Goal: Communication & Community: Participate in discussion

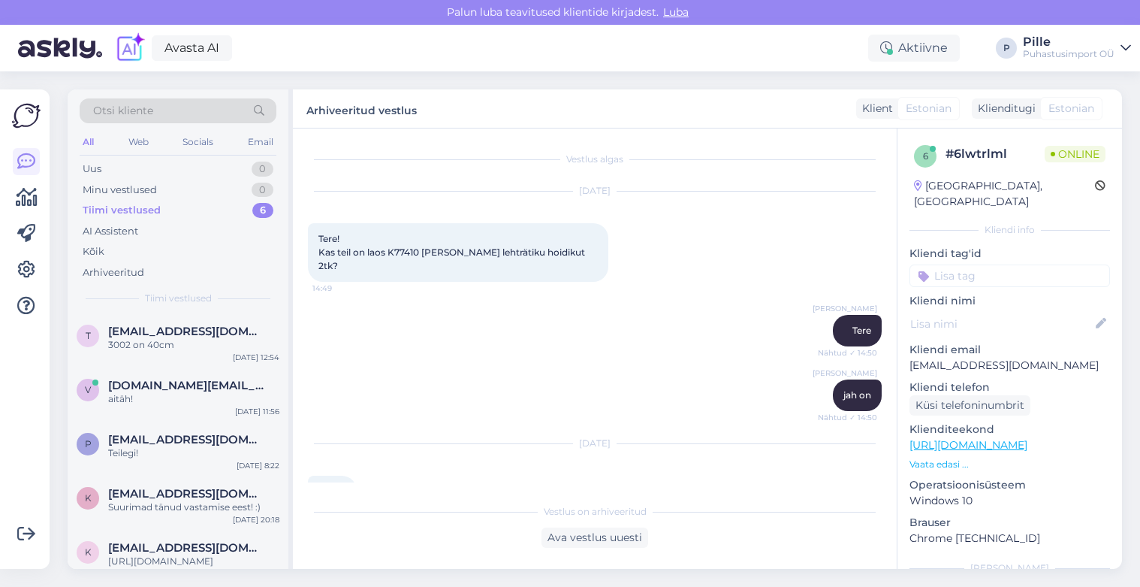
scroll to position [7362, 0]
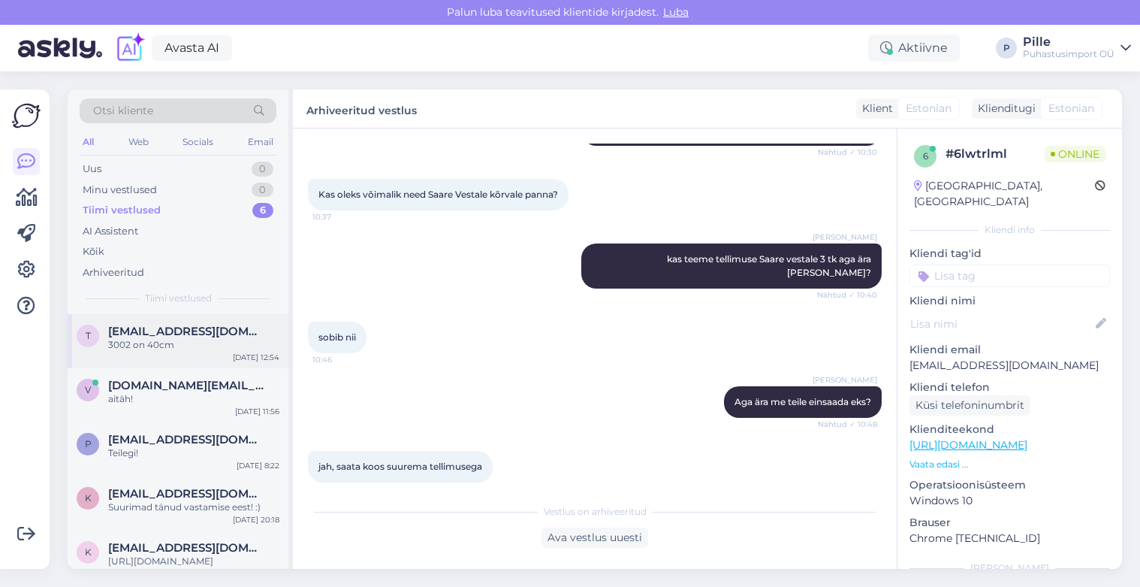
click at [135, 330] on span "[EMAIL_ADDRESS][DOMAIN_NAME]" at bounding box center [186, 331] width 156 height 14
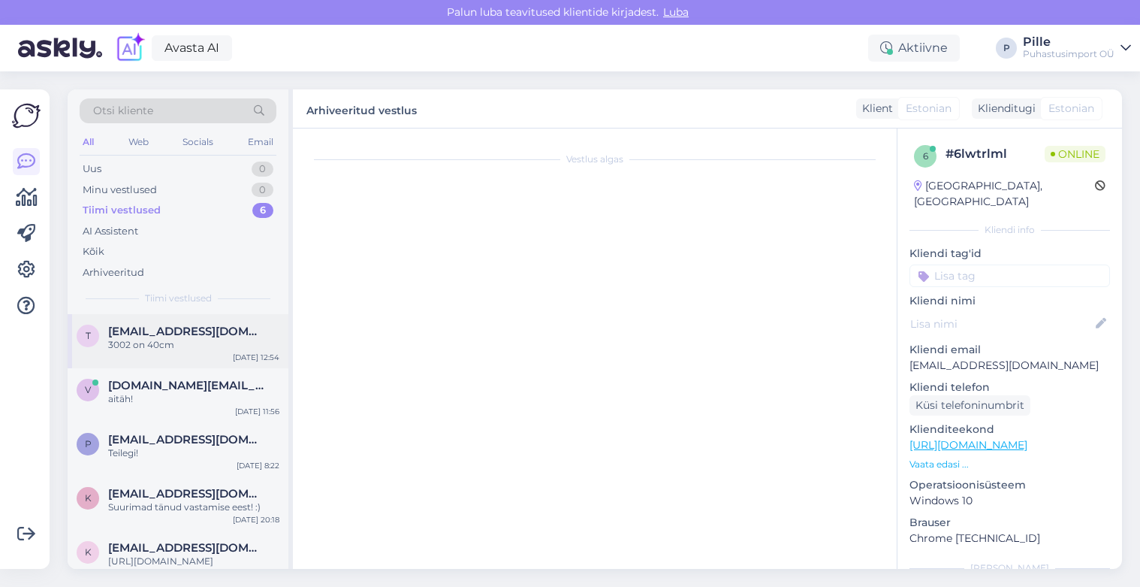
scroll to position [295, 0]
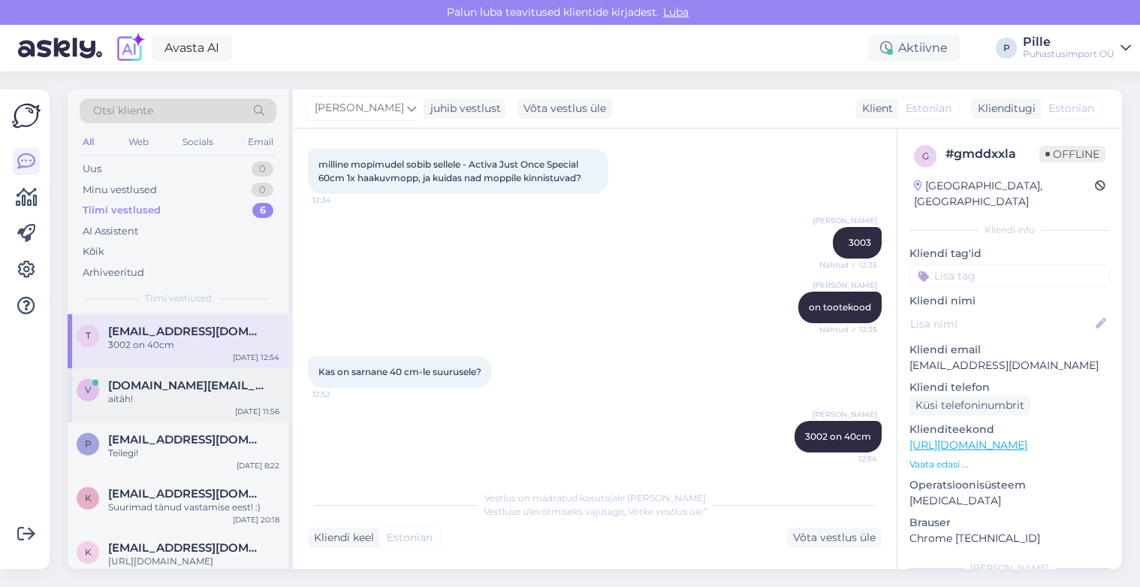
click at [144, 394] on div "aitäh!" at bounding box center [193, 399] width 171 height 14
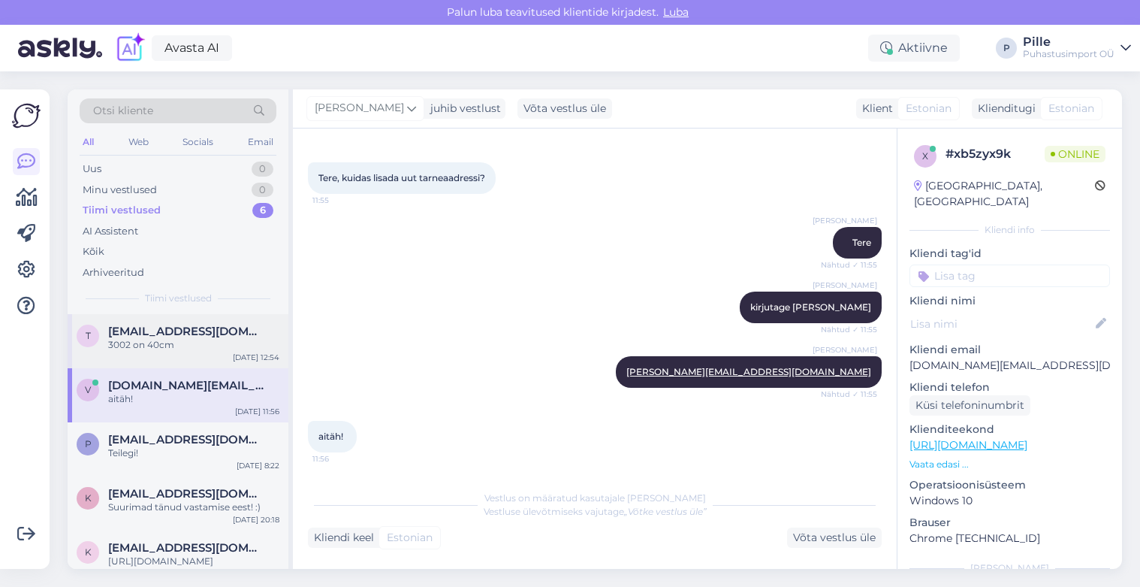
click at [137, 339] on div "3002 on 40cm" at bounding box center [193, 345] width 171 height 14
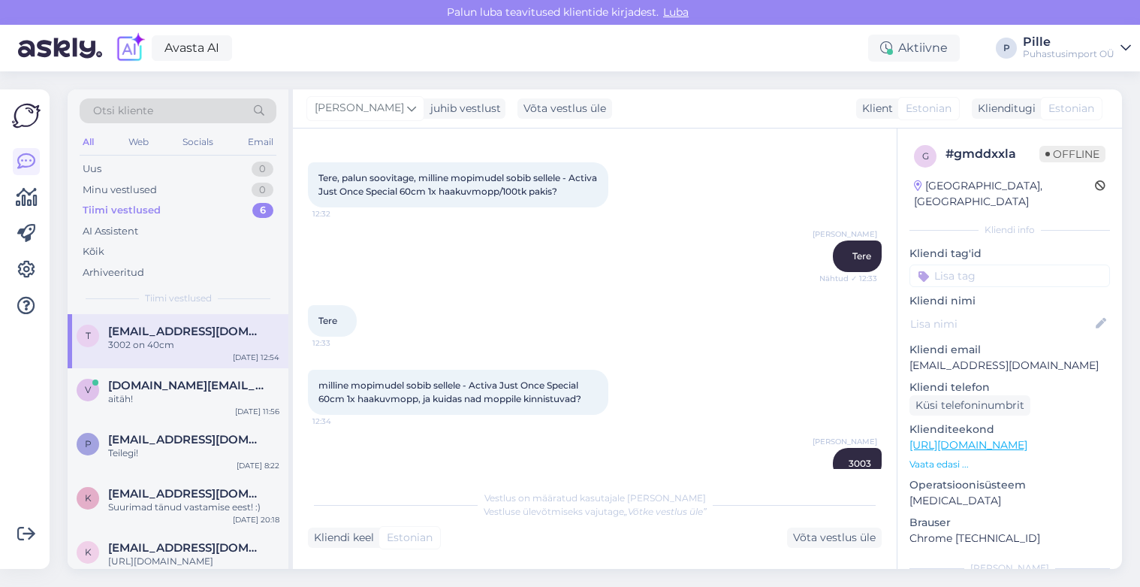
scroll to position [295, 0]
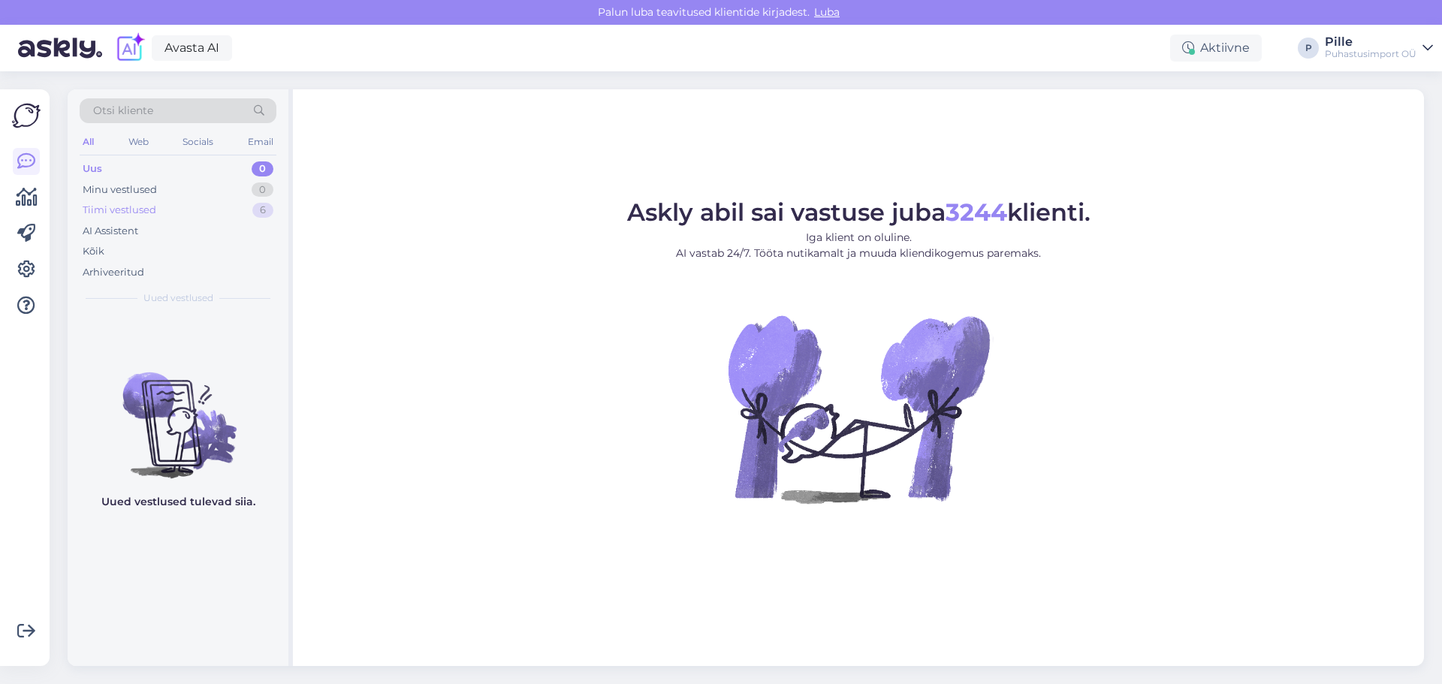
click at [116, 211] on div "Tiimi vestlused" at bounding box center [120, 210] width 74 height 15
click at [132, 210] on div "Tiimi vestlused" at bounding box center [120, 210] width 74 height 15
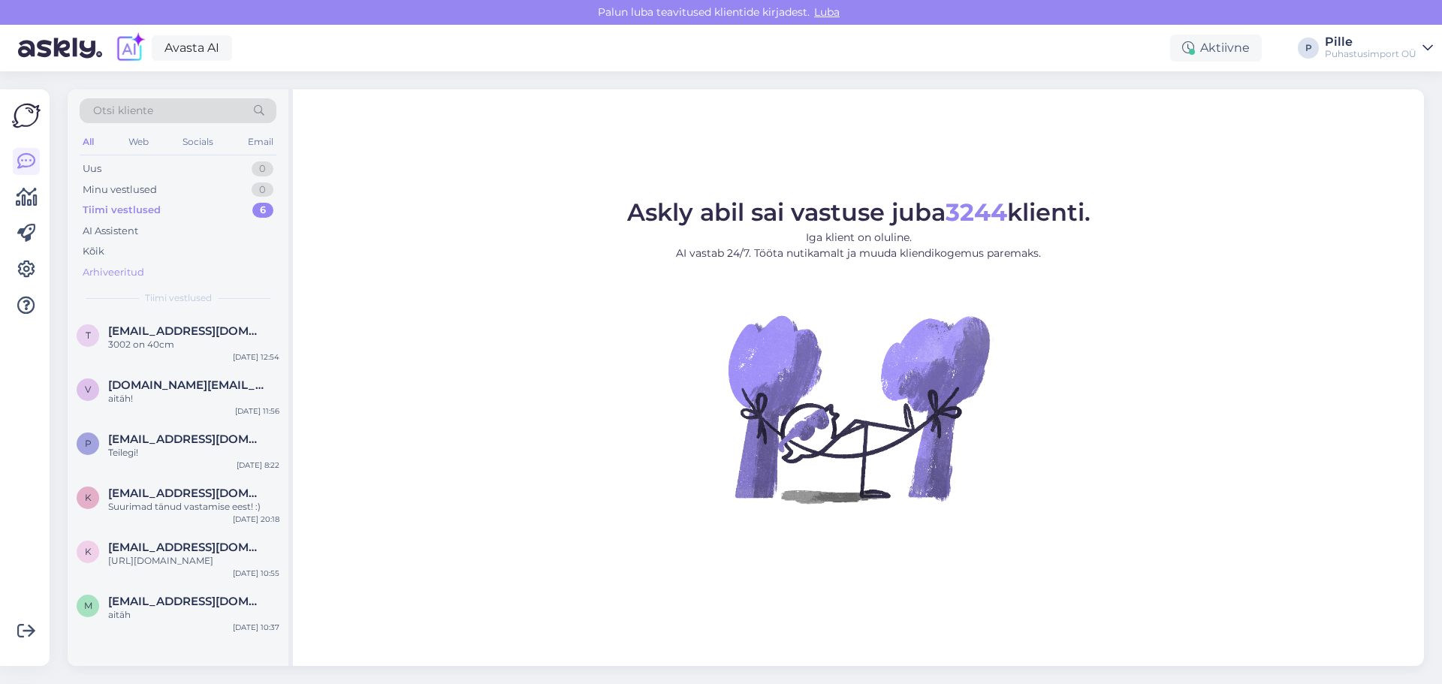
click at [104, 271] on div "Arhiveeritud" at bounding box center [114, 272] width 62 height 15
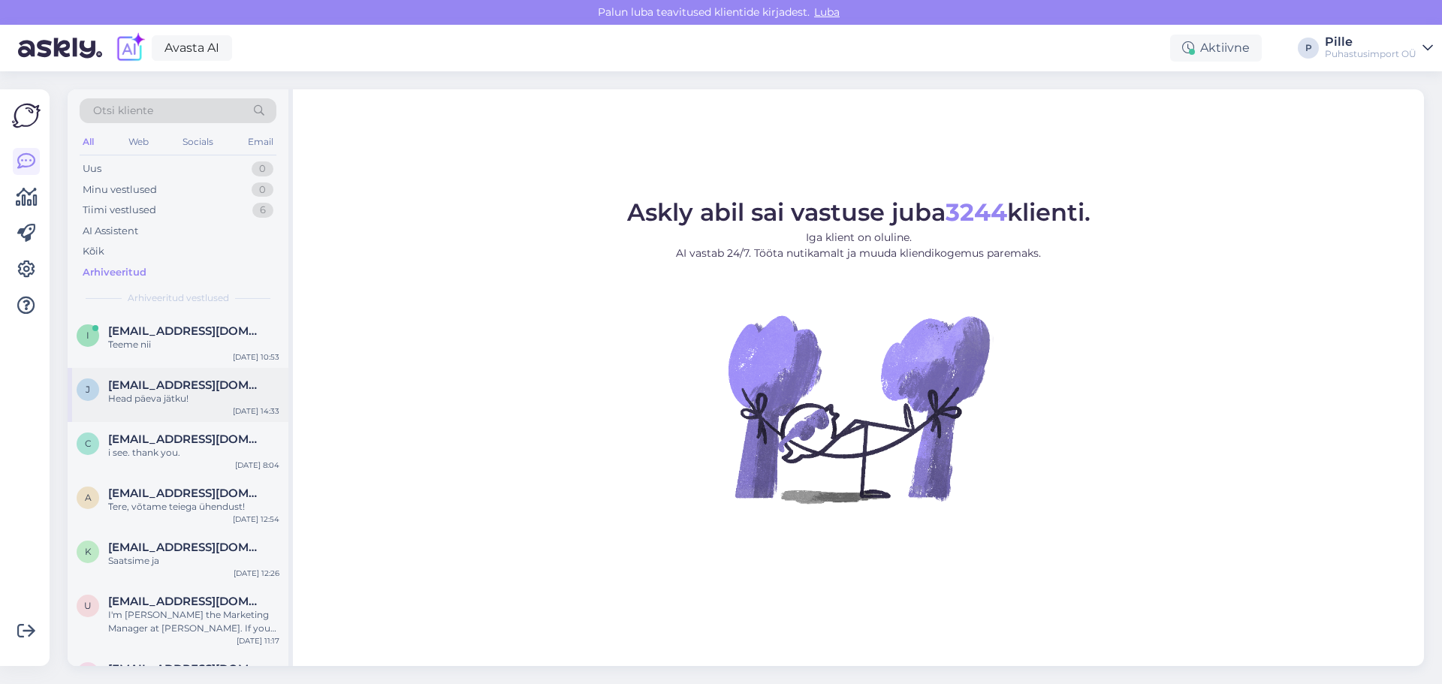
click at [152, 404] on div "Head päeva jätku!" at bounding box center [193, 399] width 171 height 14
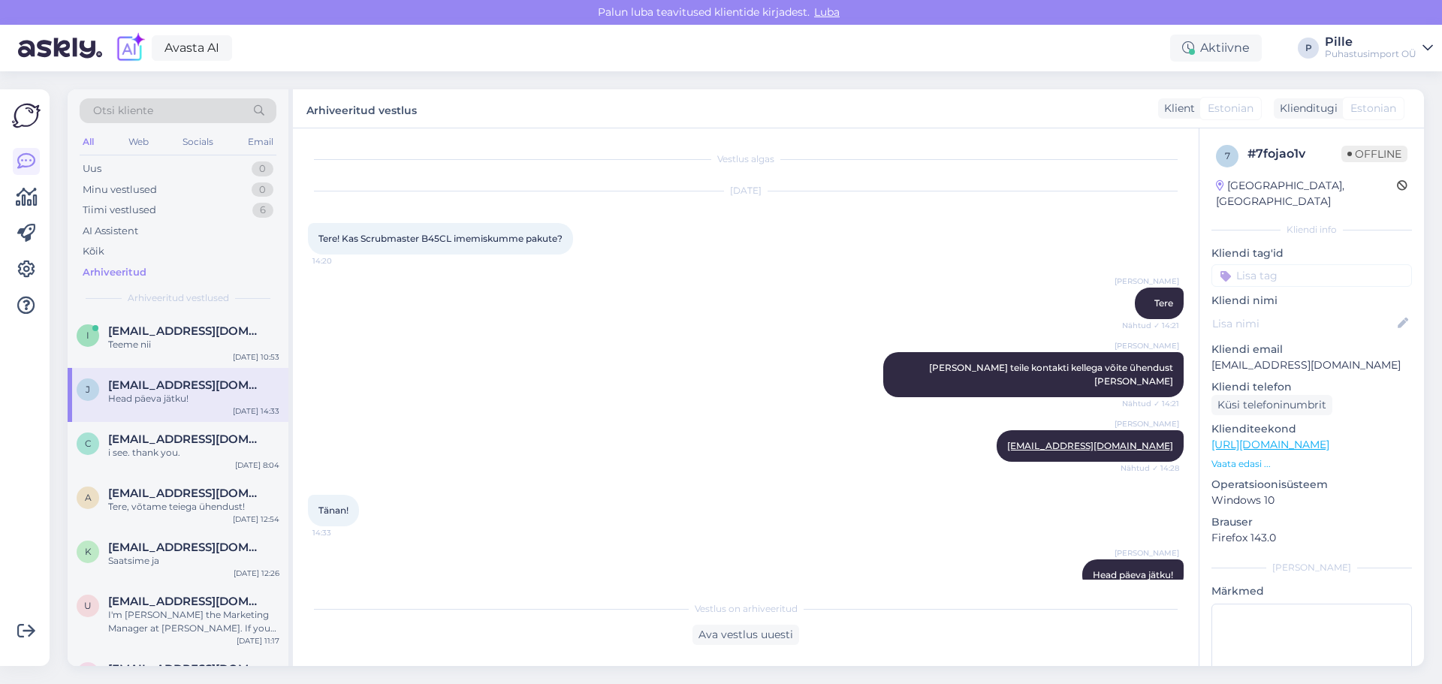
scroll to position [14, 0]
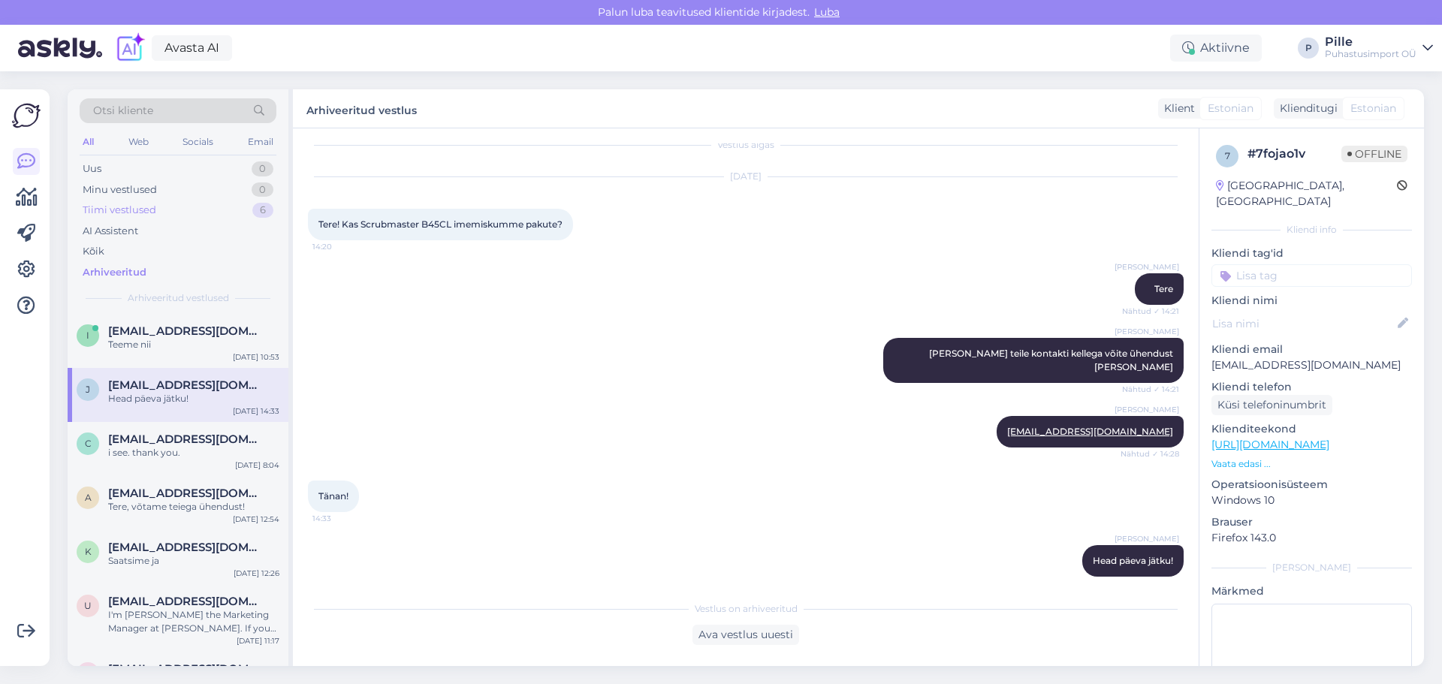
click at [104, 213] on div "Tiimi vestlused" at bounding box center [120, 210] width 74 height 15
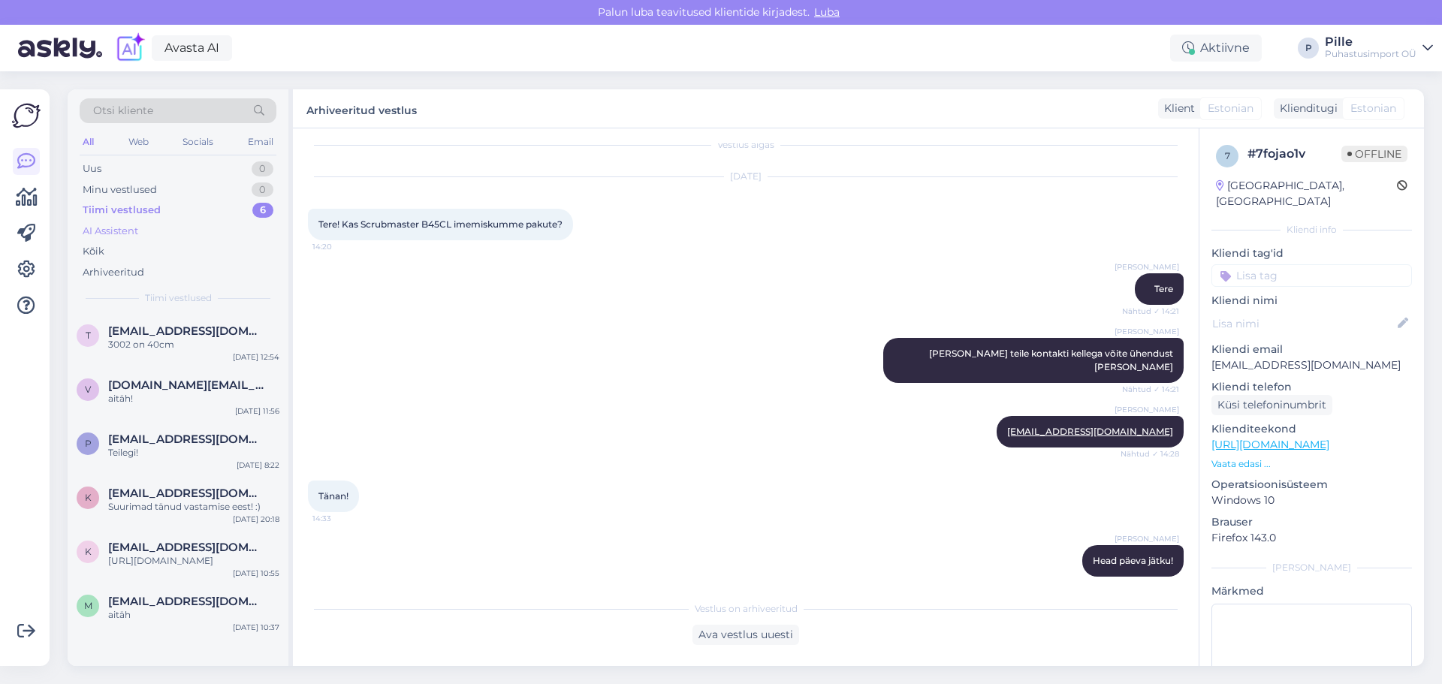
click at [109, 235] on div "AI Assistent" at bounding box center [111, 231] width 56 height 15
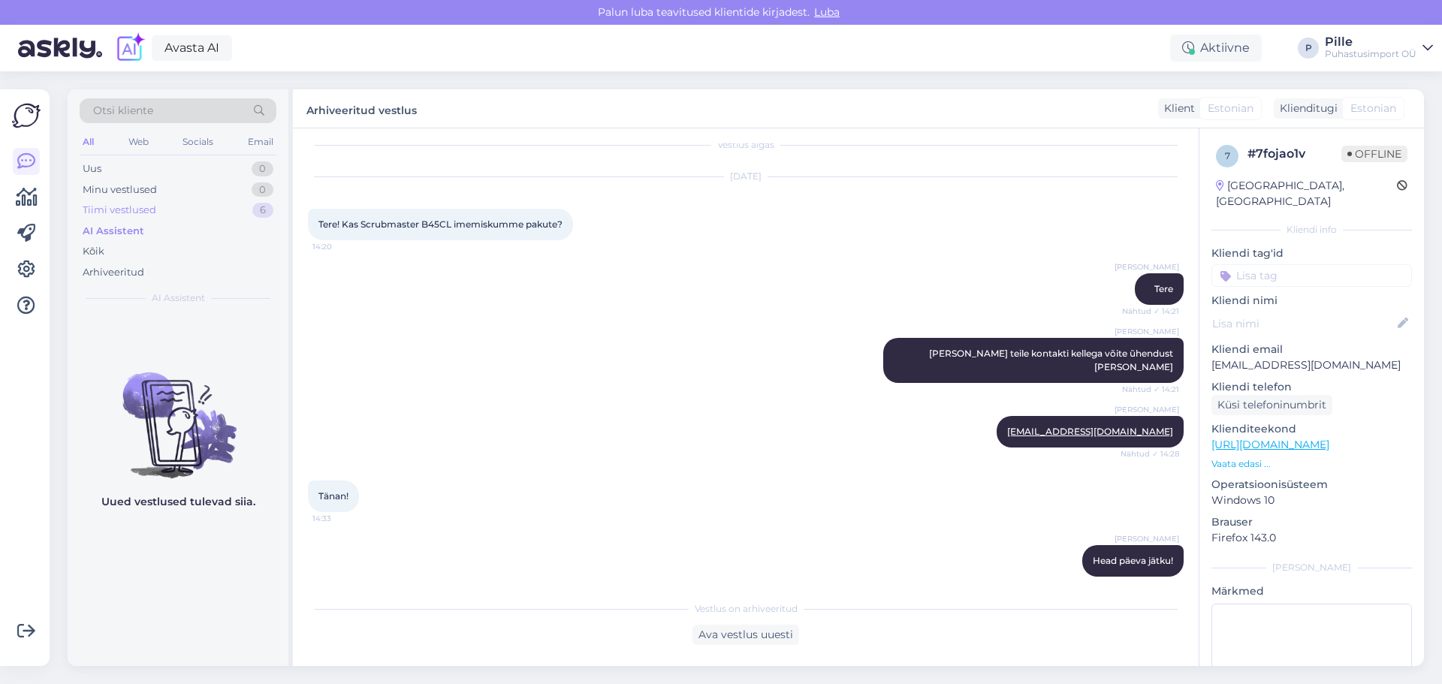
click at [104, 213] on div "Tiimi vestlused" at bounding box center [120, 210] width 74 height 15
